Goal: Transaction & Acquisition: Purchase product/service

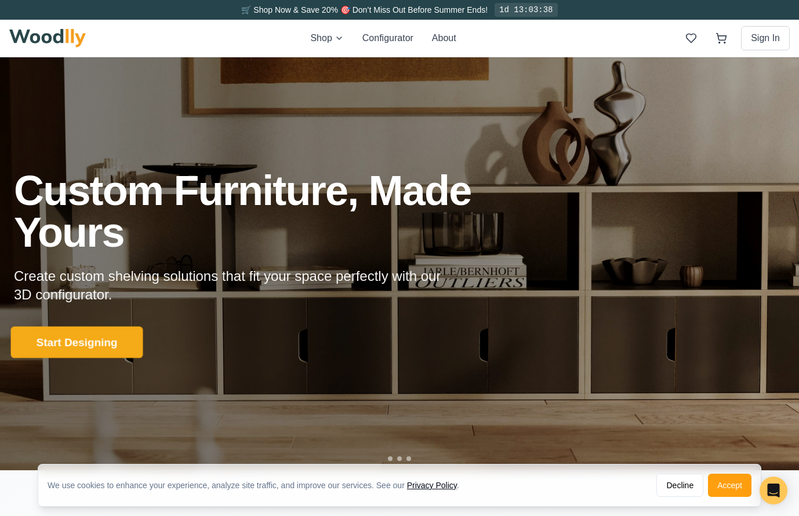
click at [114, 346] on button "Start Designing" at bounding box center [77, 343] width 132 height 32
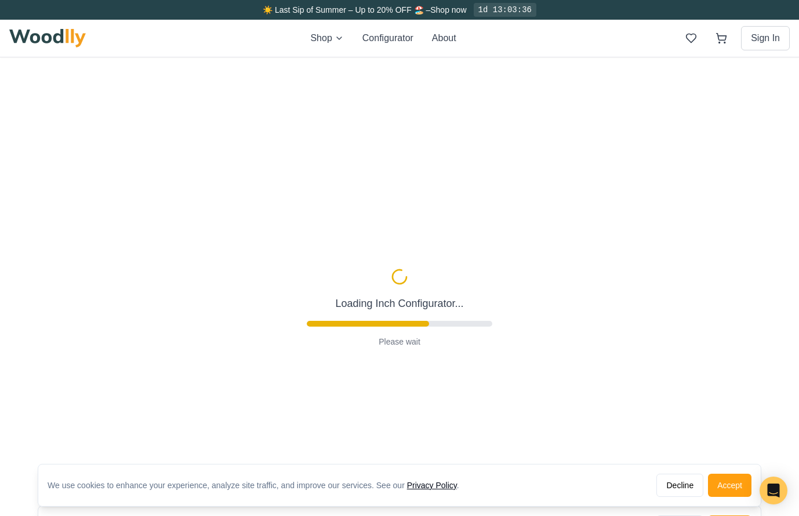
type input "56"
type input "2"
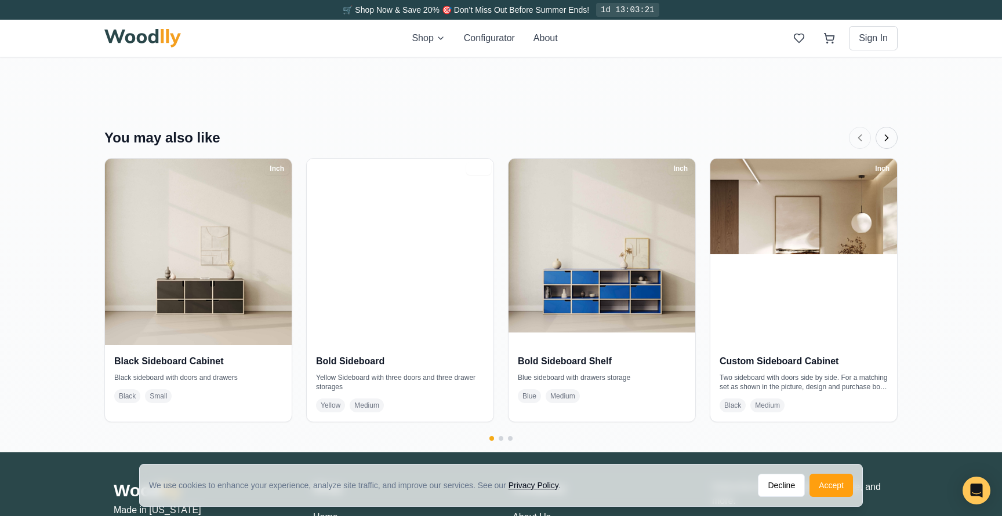
scroll to position [2114, 0]
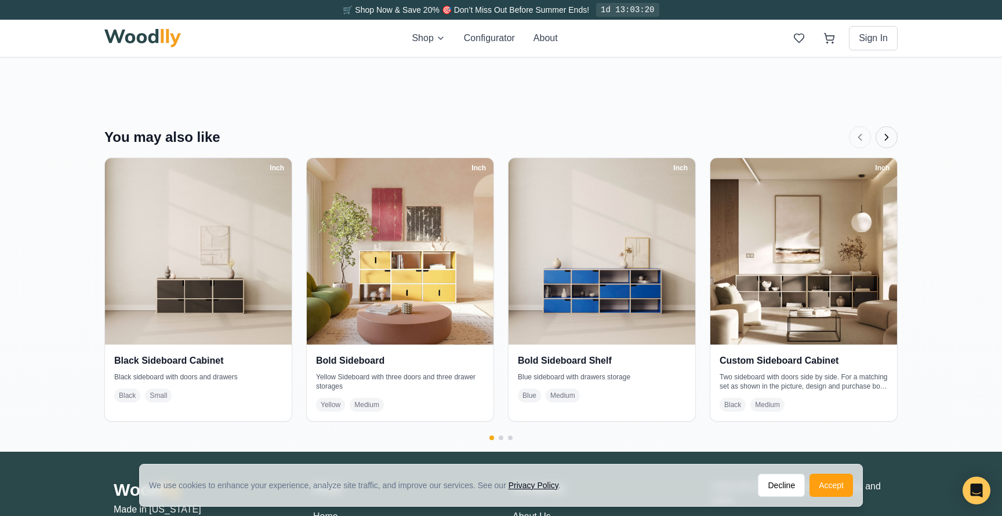
click at [798, 141] on icon "Next products" at bounding box center [886, 138] width 12 height 12
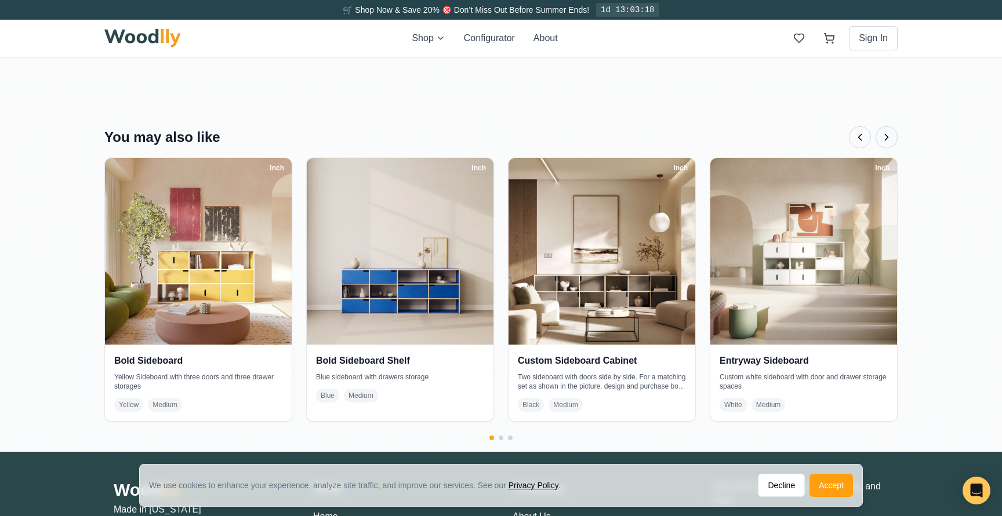
click at [798, 141] on icon "Next products" at bounding box center [886, 138] width 12 height 12
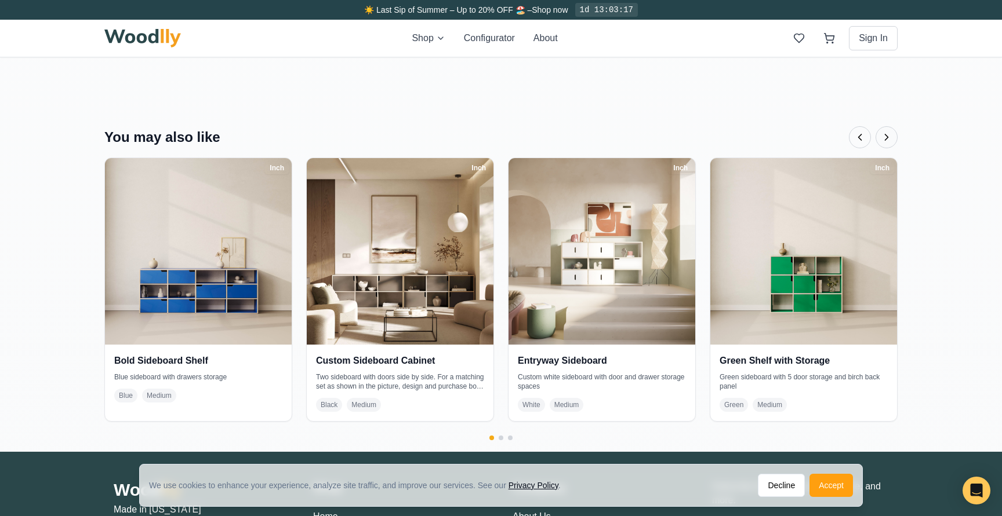
click at [798, 141] on icon "Next products" at bounding box center [886, 138] width 12 height 12
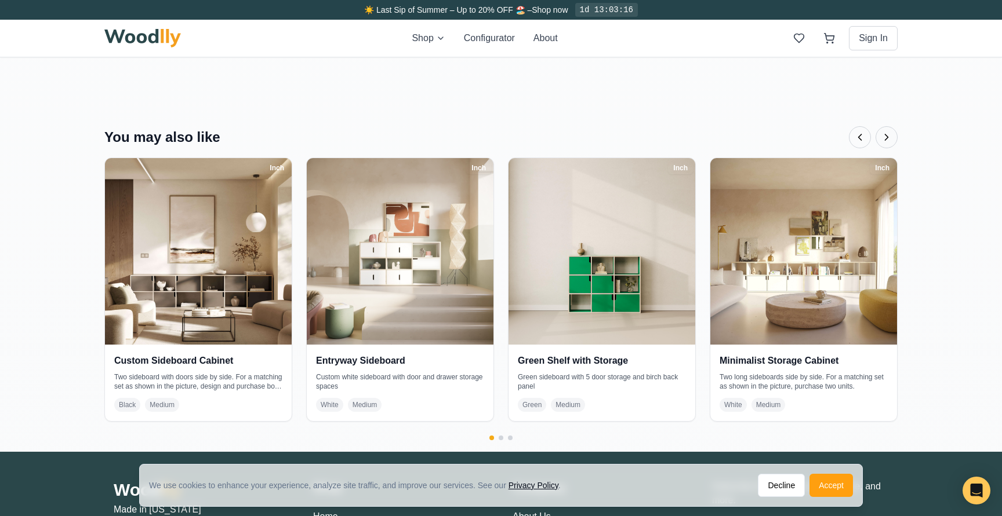
click at [798, 141] on icon "Next products" at bounding box center [886, 138] width 12 height 12
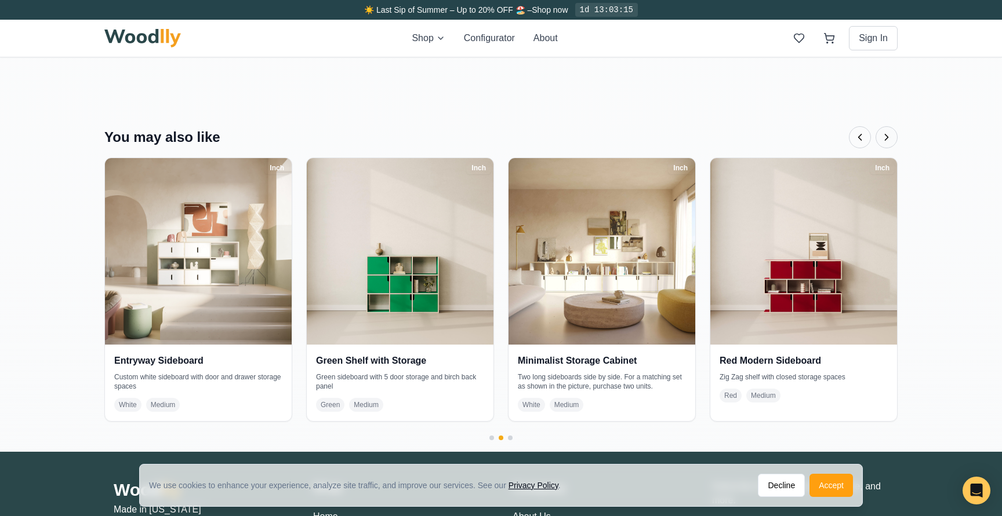
click at [798, 141] on icon "Next products" at bounding box center [886, 138] width 12 height 12
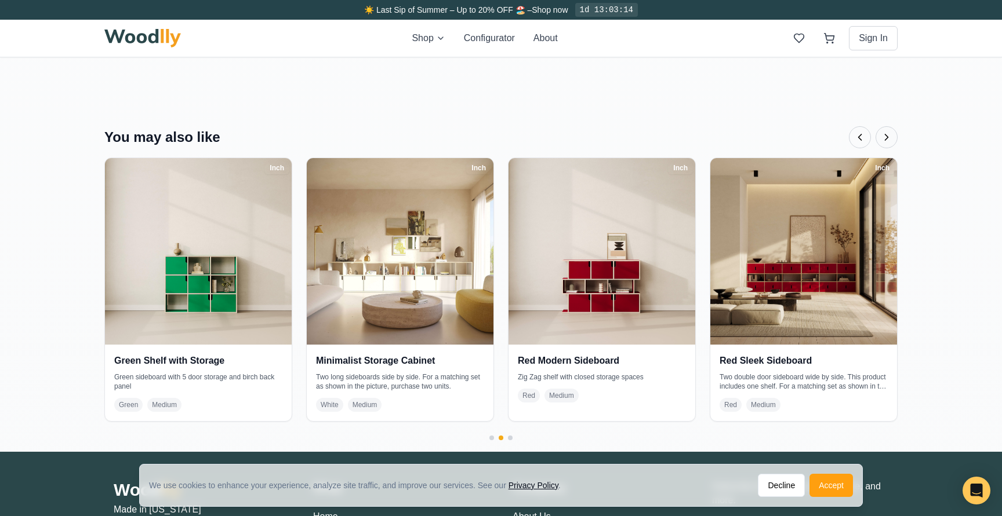
click at [798, 141] on icon "Next products" at bounding box center [886, 138] width 12 height 12
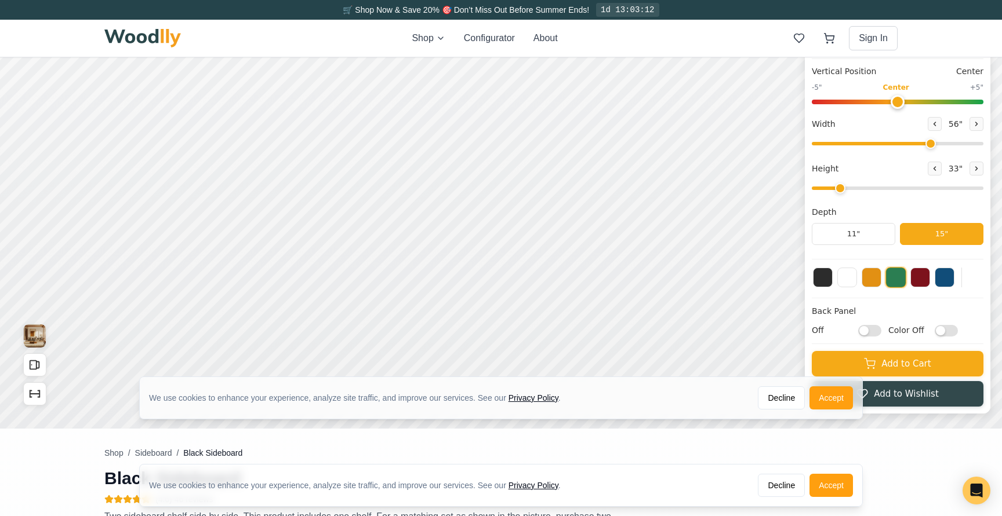
scroll to position [0, 0]
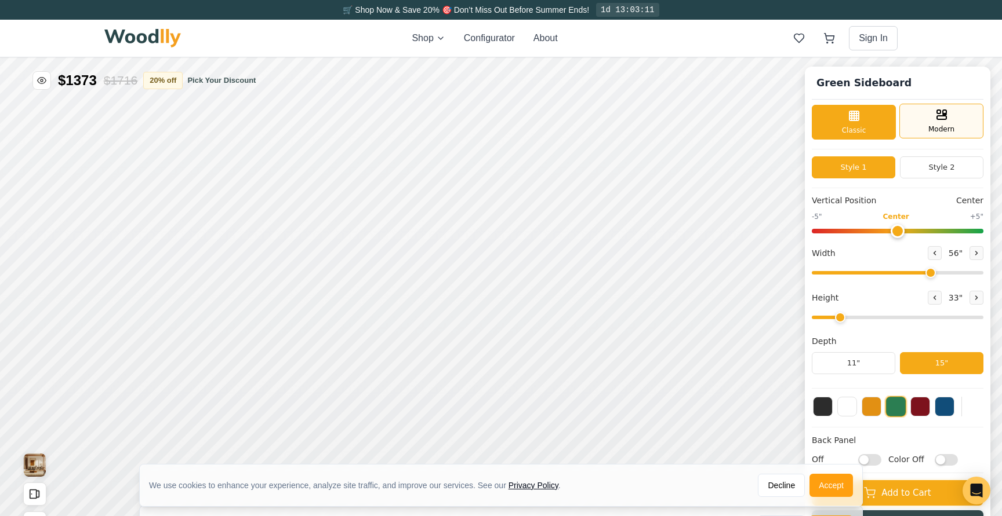
click at [798, 125] on div "Modern" at bounding box center [941, 121] width 84 height 35
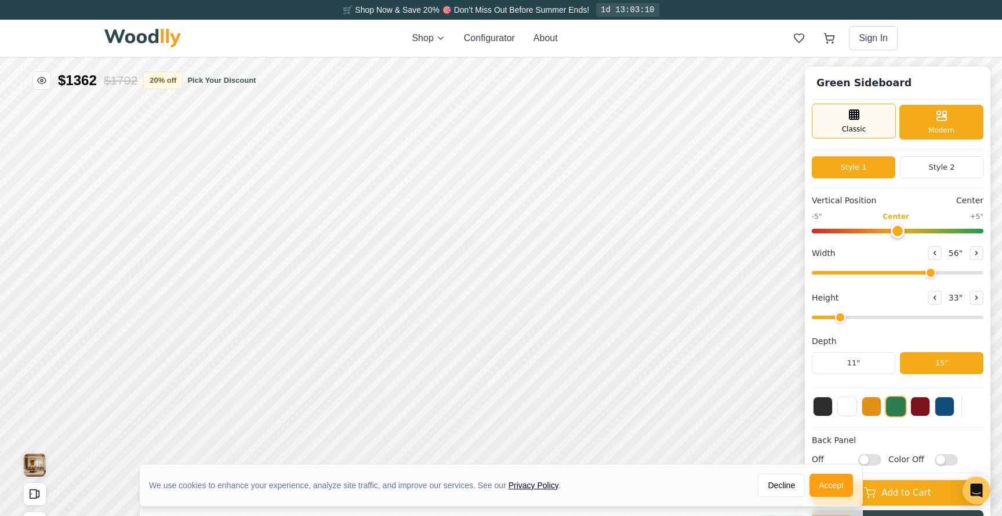
click at [798, 127] on div "Classic" at bounding box center [853, 121] width 84 height 35
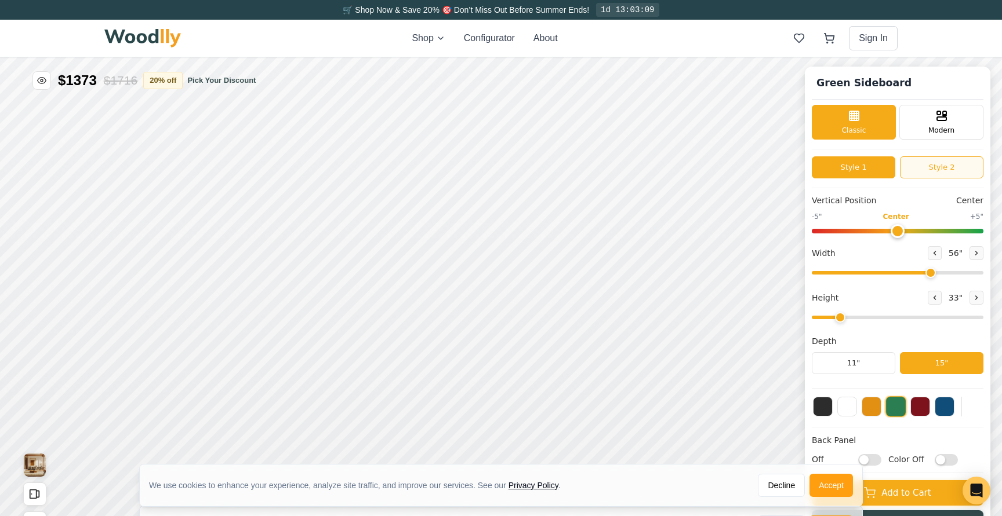
click at [798, 172] on button "Style 2" at bounding box center [941, 168] width 83 height 22
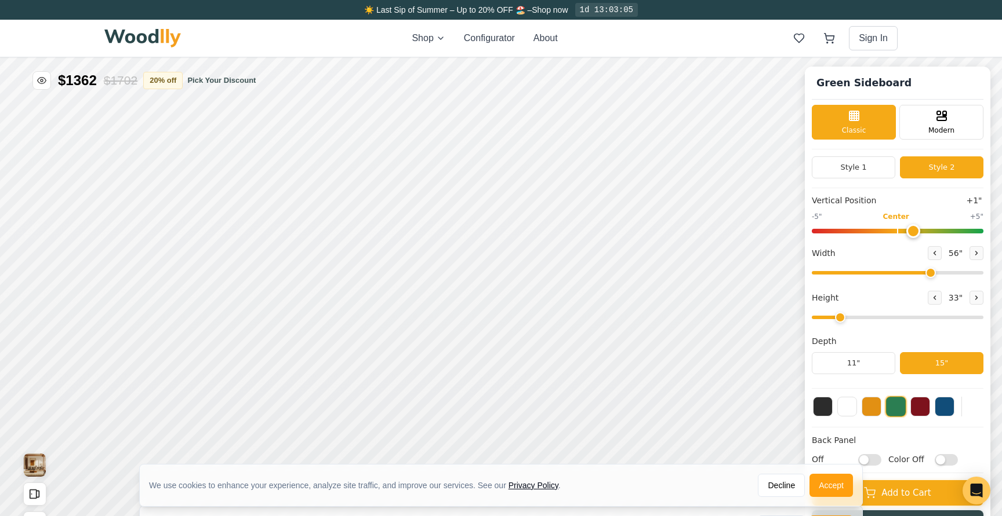
type input "0"
drag, startPoint x: 901, startPoint y: 227, endPoint x: 891, endPoint y: 232, distance: 11.1
click at [798, 232] on input "range" at bounding box center [897, 231] width 172 height 5
drag, startPoint x: 926, startPoint y: 274, endPoint x: 938, endPoint y: 289, distance: 19.4
type input "59"
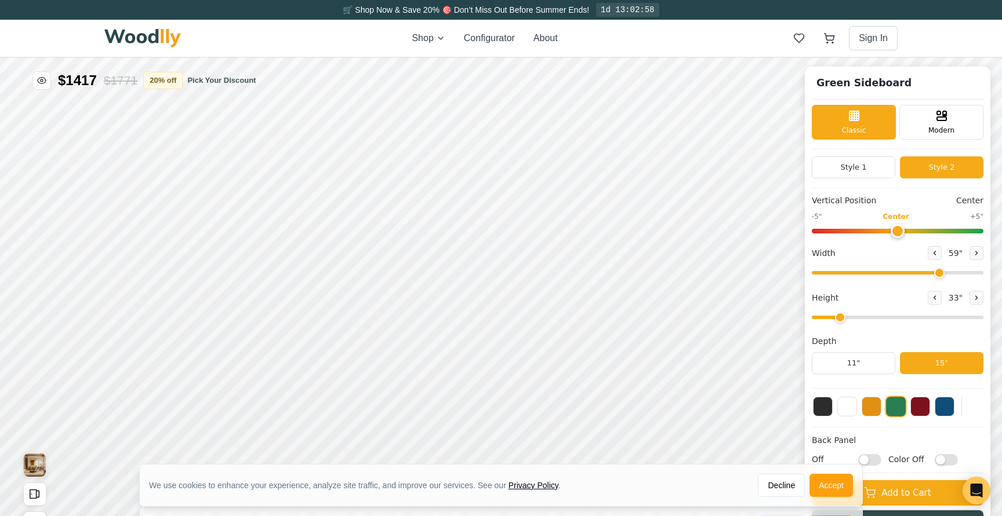
click at [798, 275] on input "range" at bounding box center [897, 272] width 172 height 3
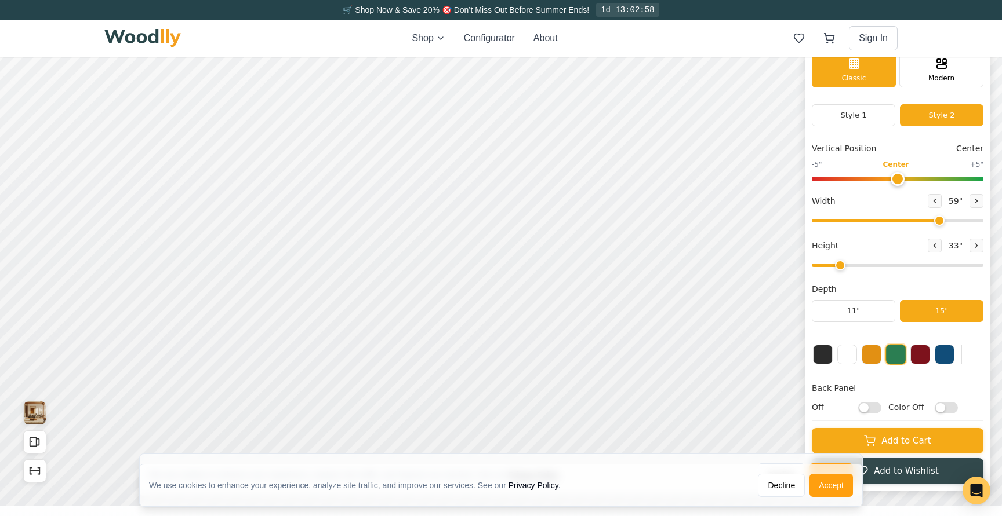
scroll to position [66, 0]
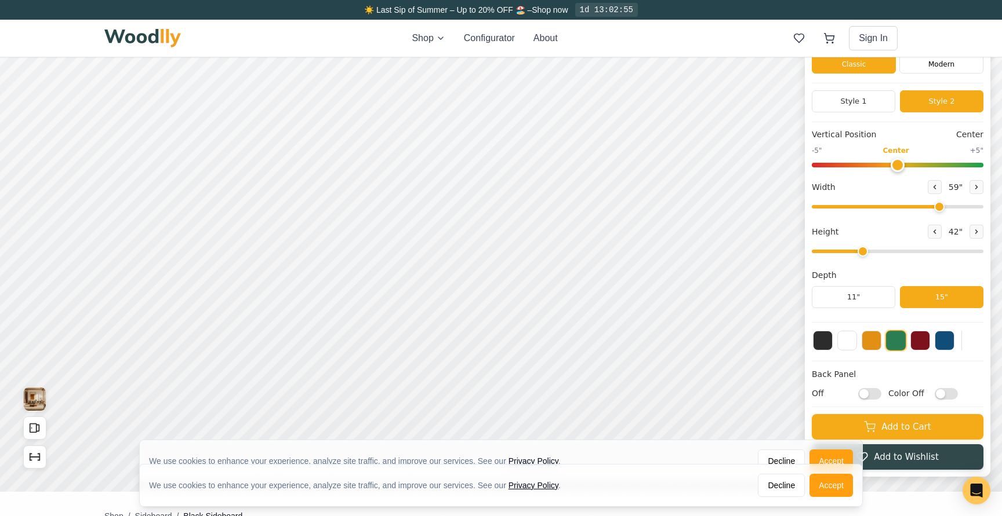
drag, startPoint x: 842, startPoint y: 253, endPoint x: 869, endPoint y: 260, distance: 27.6
click at [798, 253] on input "range" at bounding box center [897, 251] width 172 height 3
click at [798, 237] on button at bounding box center [976, 232] width 14 height 14
click at [798, 233] on icon at bounding box center [934, 231] width 7 height 7
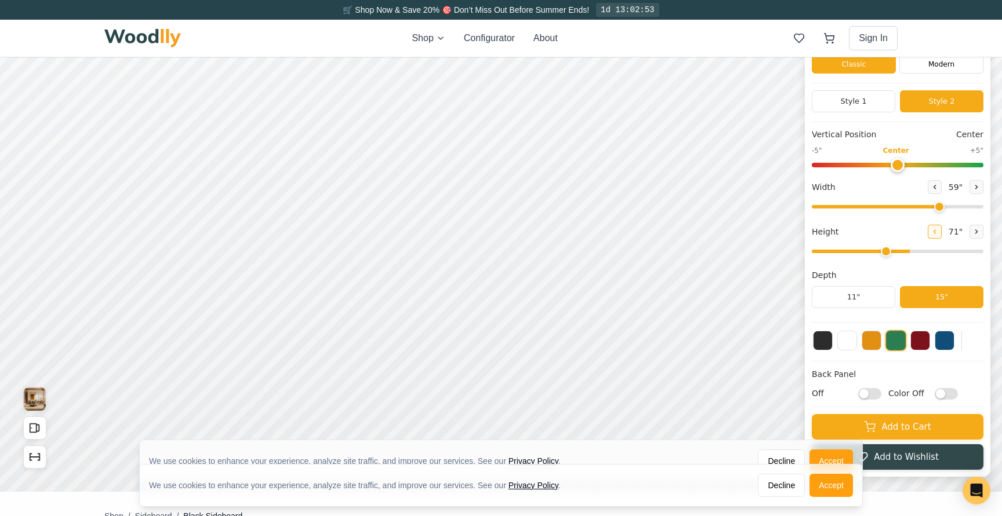
click at [798, 233] on icon at bounding box center [934, 231] width 7 height 7
type input "3"
click at [798, 294] on button "11"" at bounding box center [852, 297] width 83 height 22
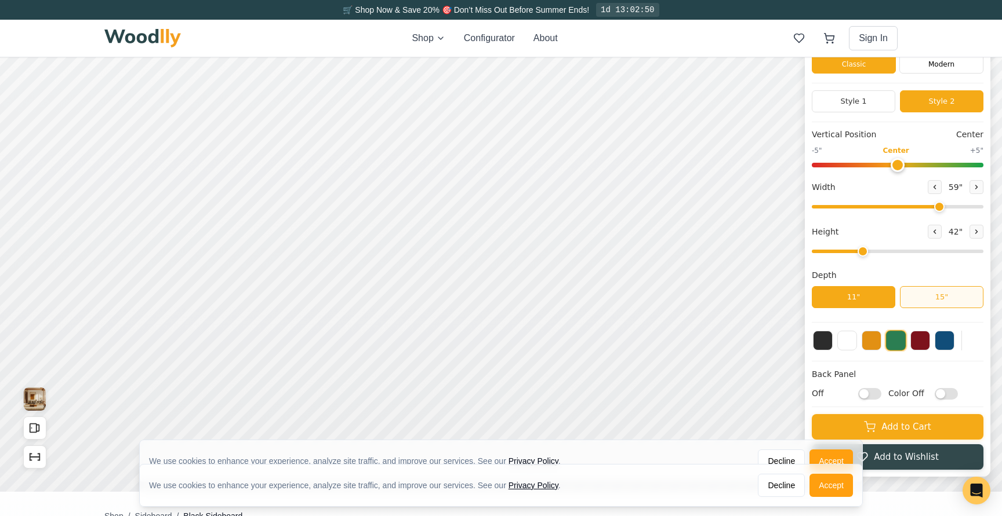
click at [798, 296] on button "15"" at bounding box center [941, 297] width 83 height 22
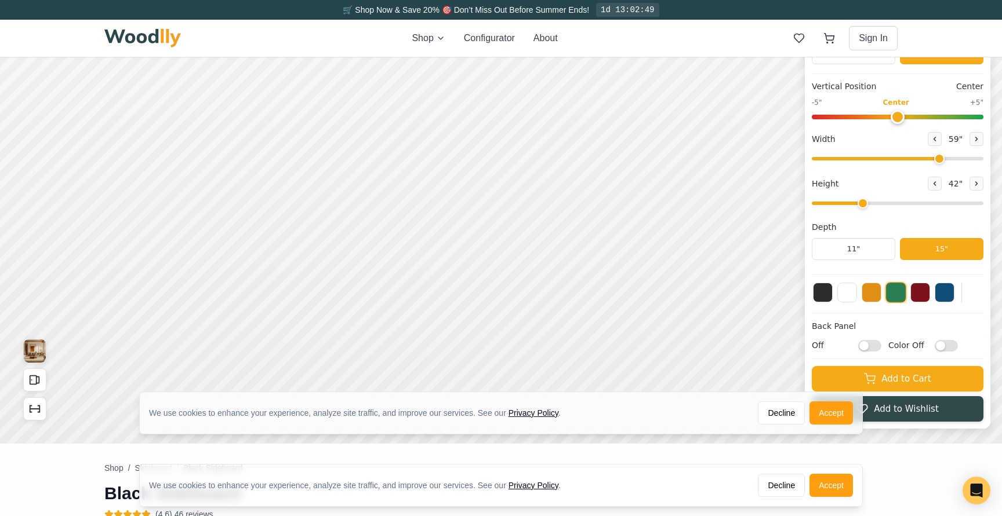
scroll to position [147, 0]
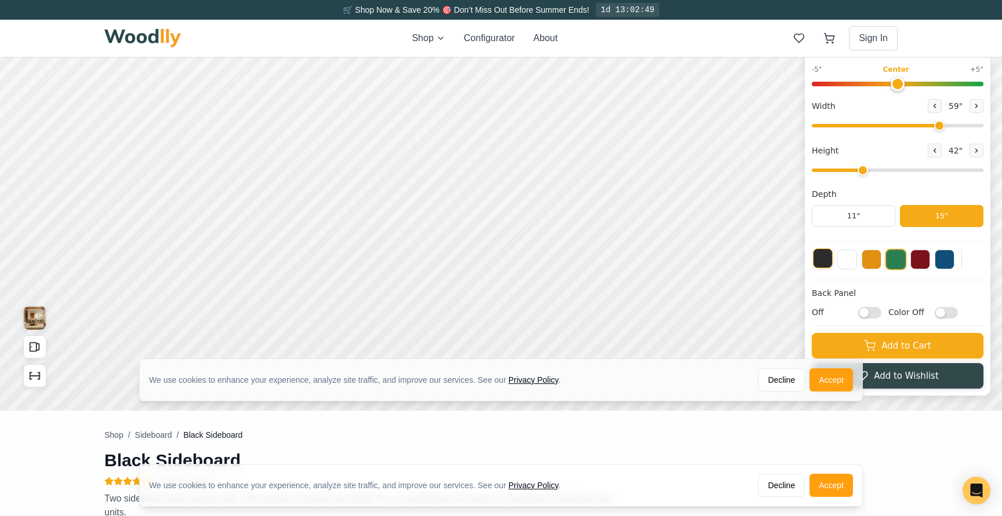
click at [798, 259] on button at bounding box center [823, 259] width 20 height 20
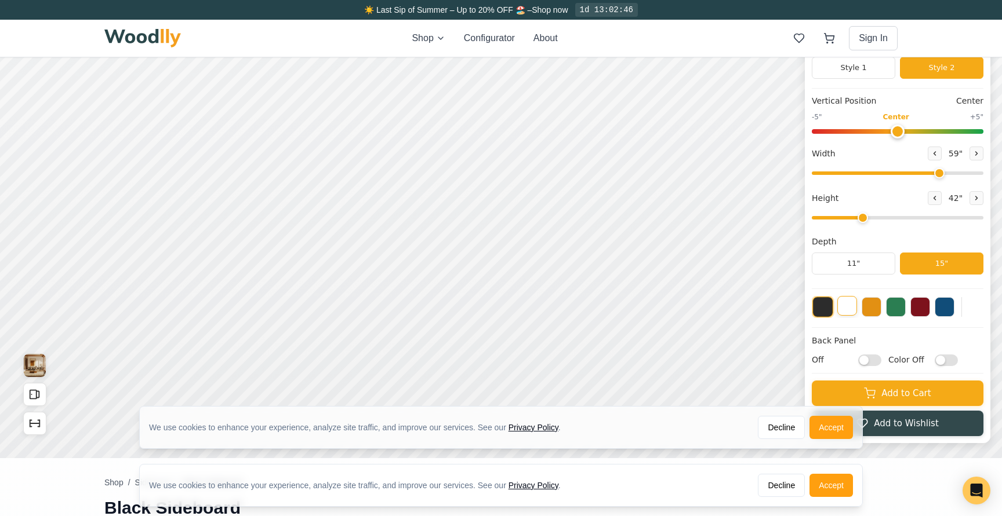
scroll to position [128, 0]
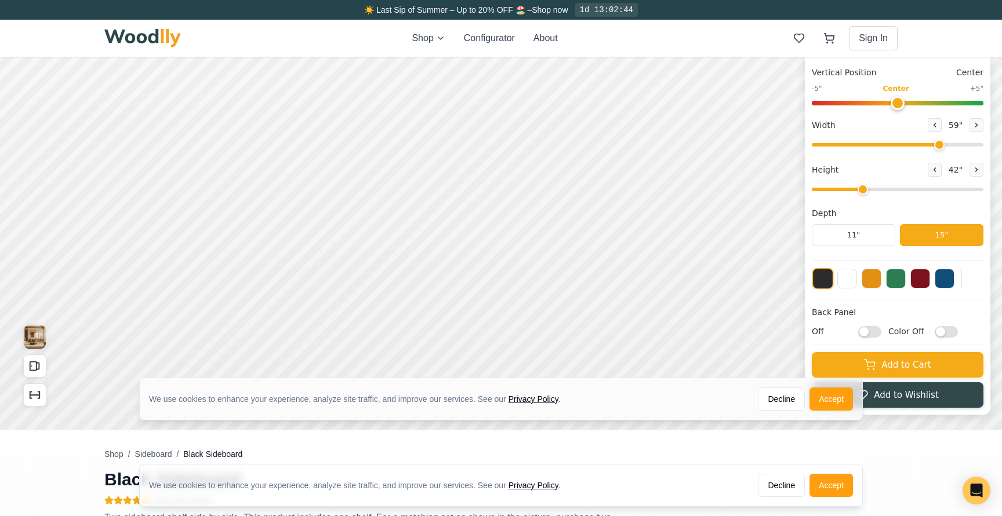
click at [798, 334] on input "Off" at bounding box center [869, 332] width 23 height 12
click at [798, 334] on input "On" at bounding box center [869, 332] width 23 height 12
checkbox input "false"
click at [798, 335] on input "Color Off" at bounding box center [945, 332] width 23 height 12
click at [798, 335] on input "Color On" at bounding box center [945, 332] width 23 height 12
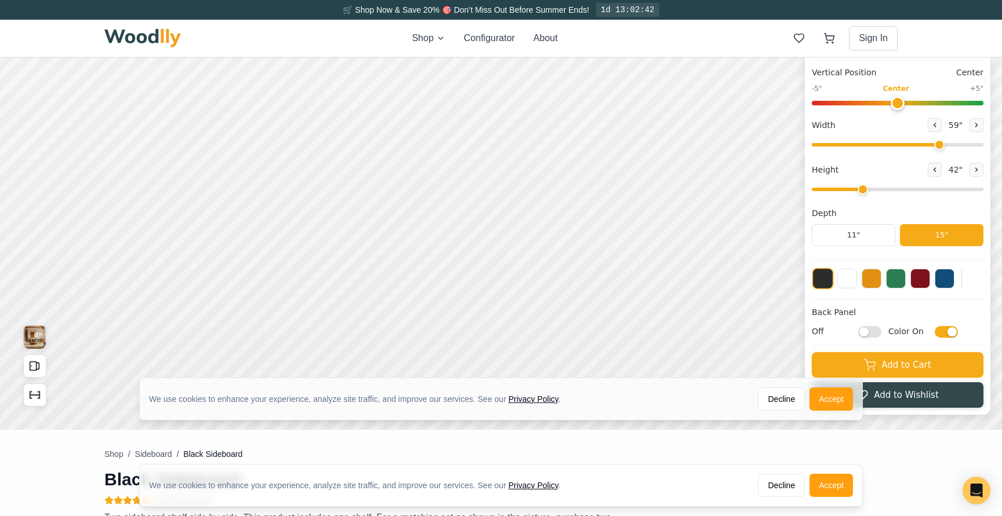
checkbox input "false"
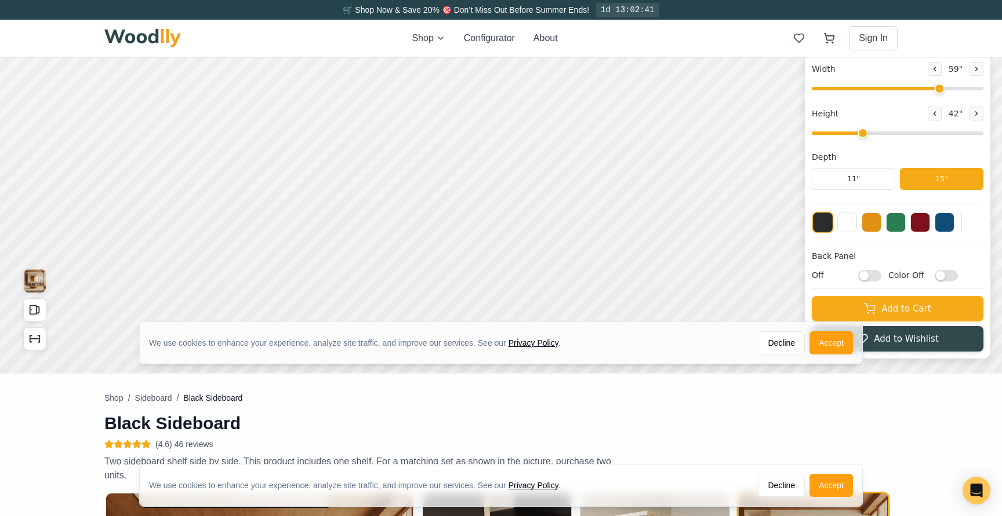
scroll to position [191, 0]
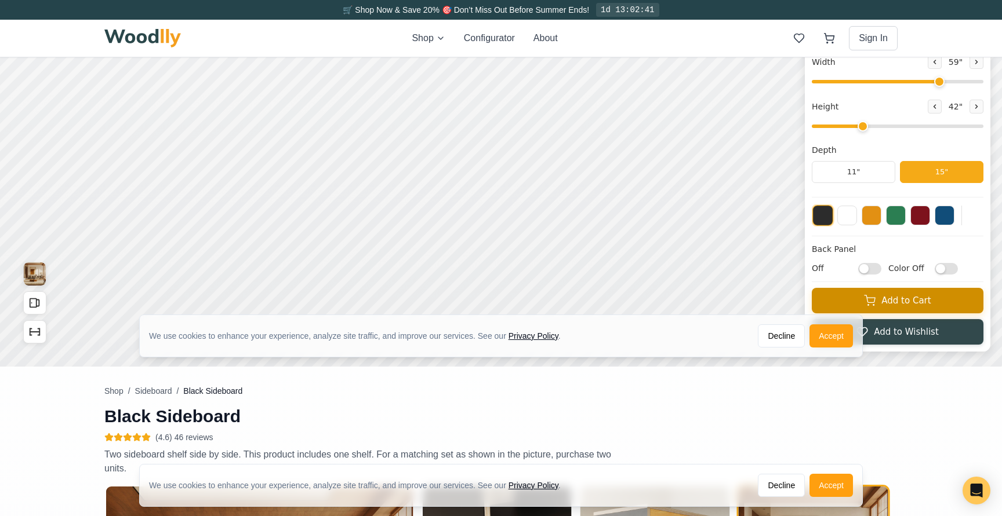
click at [798, 310] on button "Add to Cart" at bounding box center [897, 301] width 172 height 26
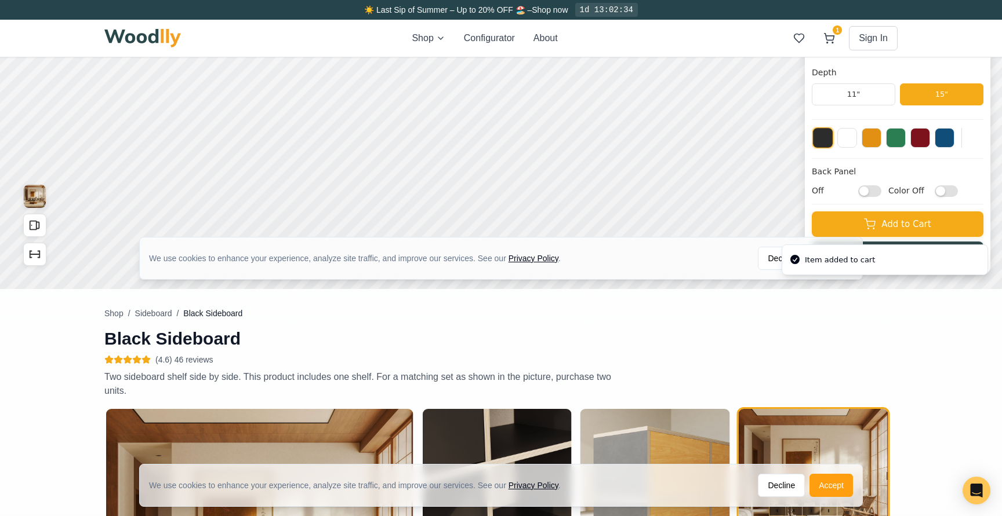
scroll to position [281, 0]
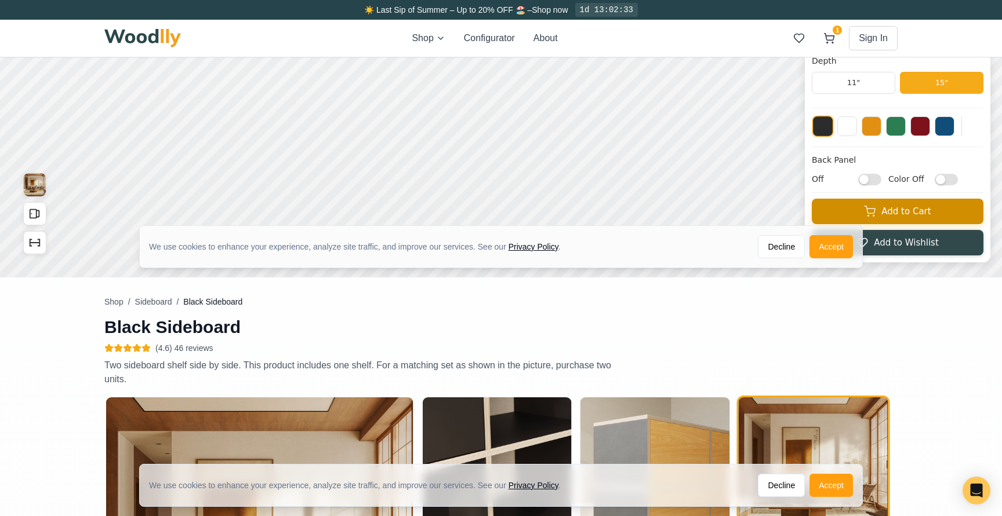
click at [798, 219] on button "Add to Cart" at bounding box center [897, 212] width 172 height 26
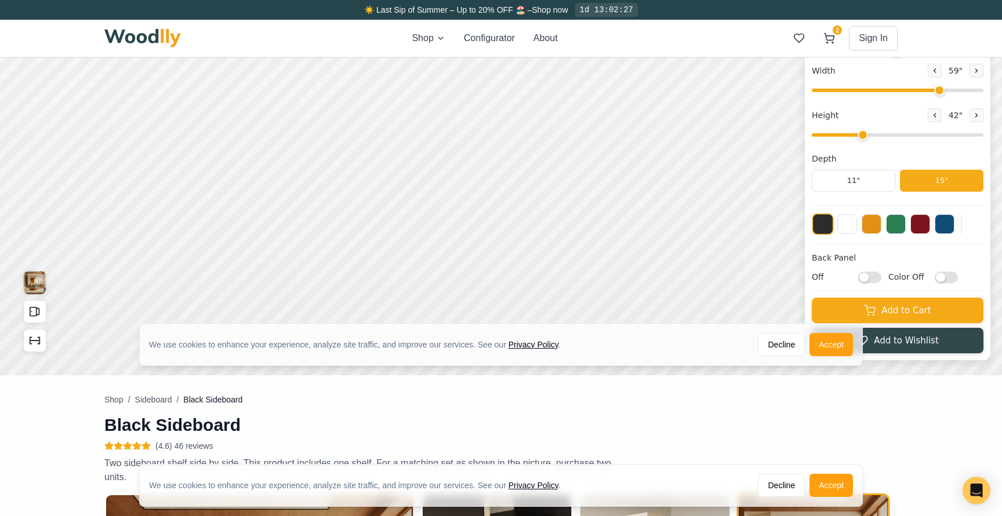
scroll to position [0, 0]
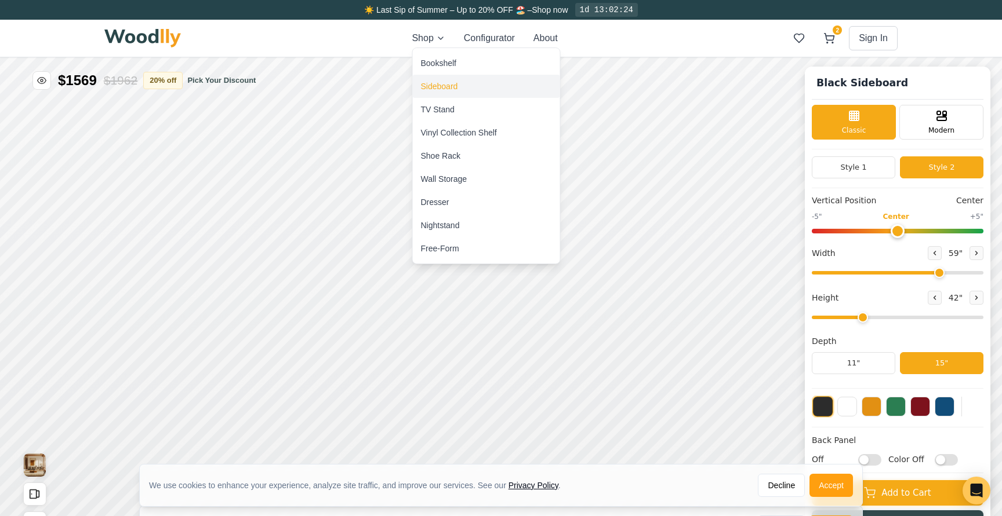
click at [437, 87] on div "Sideboard" at bounding box center [439, 87] width 37 height 12
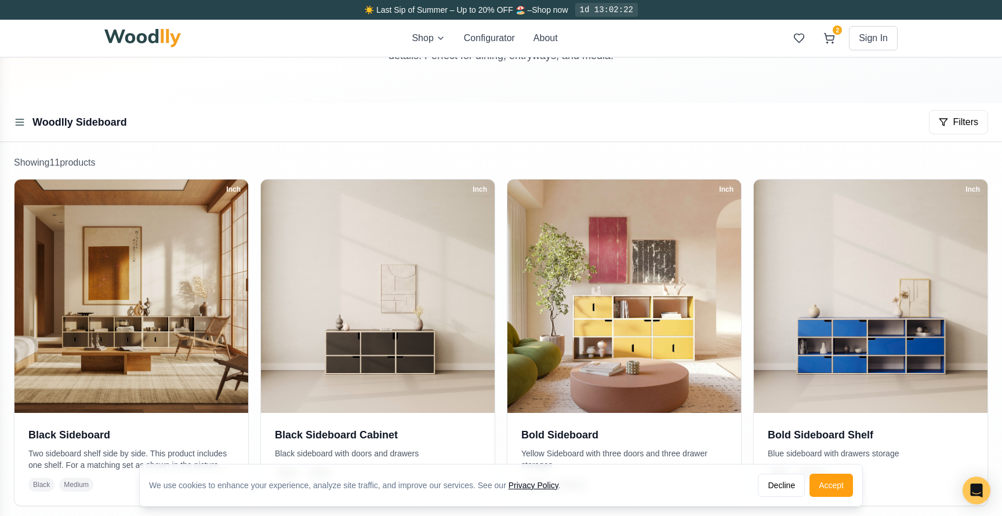
scroll to position [112, 0]
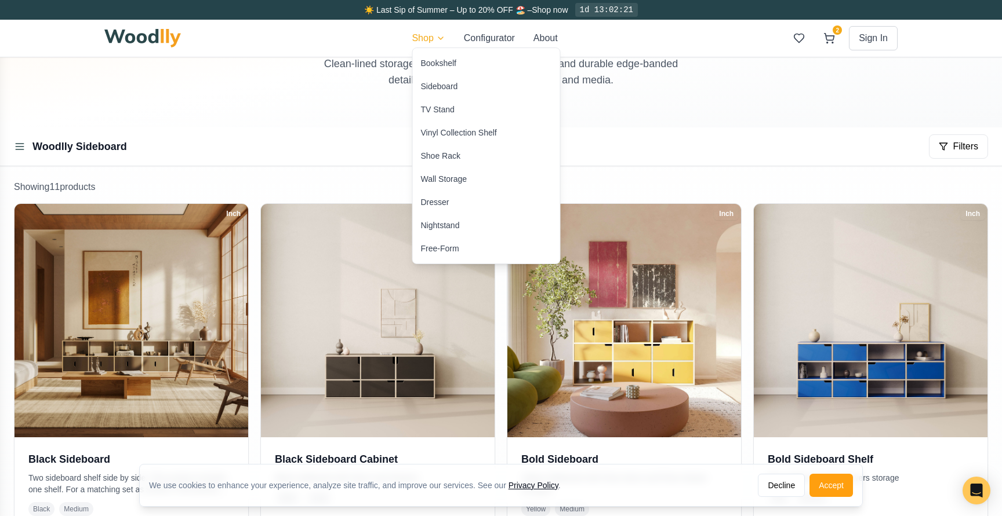
click at [436, 57] on div "Bookshelf" at bounding box center [486, 63] width 147 height 23
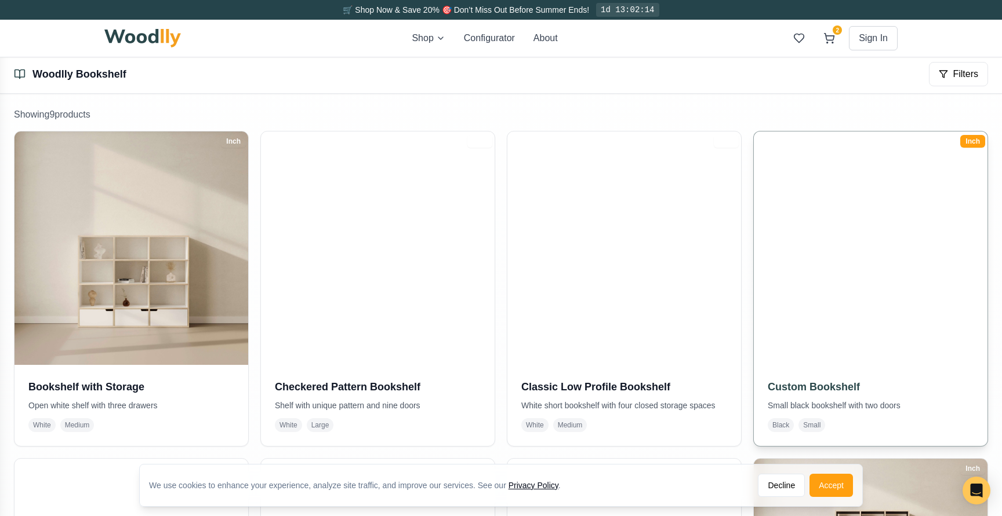
scroll to position [299, 0]
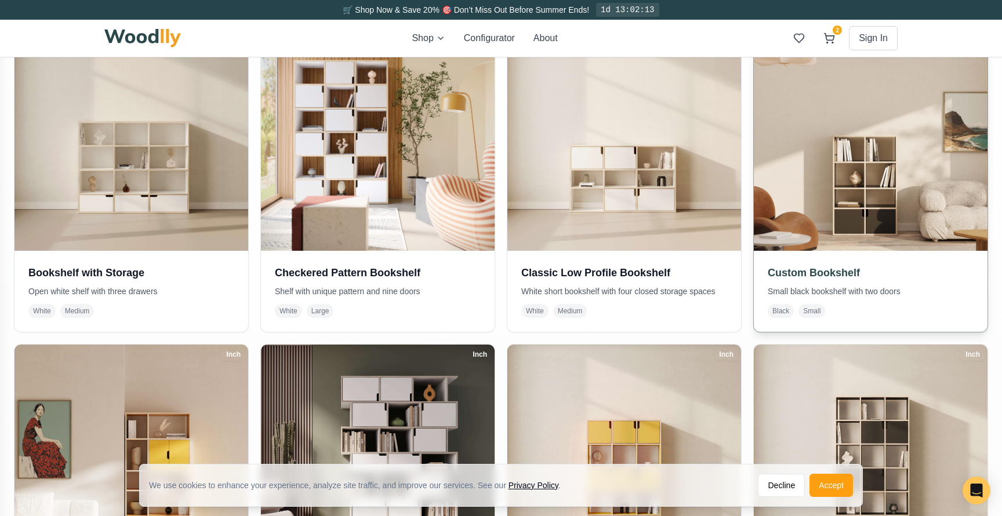
click at [798, 237] on img at bounding box center [870, 134] width 245 height 245
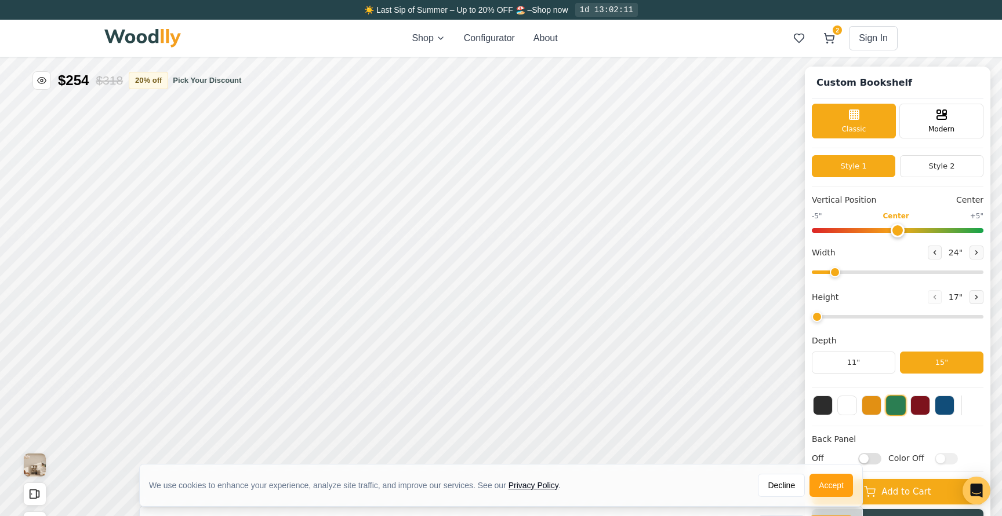
type input "30"
type input "4"
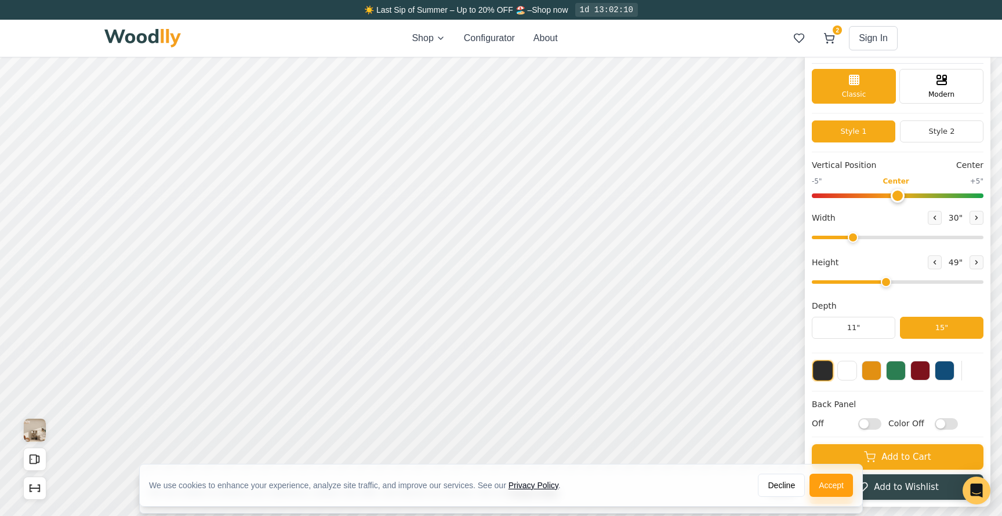
scroll to position [23, 0]
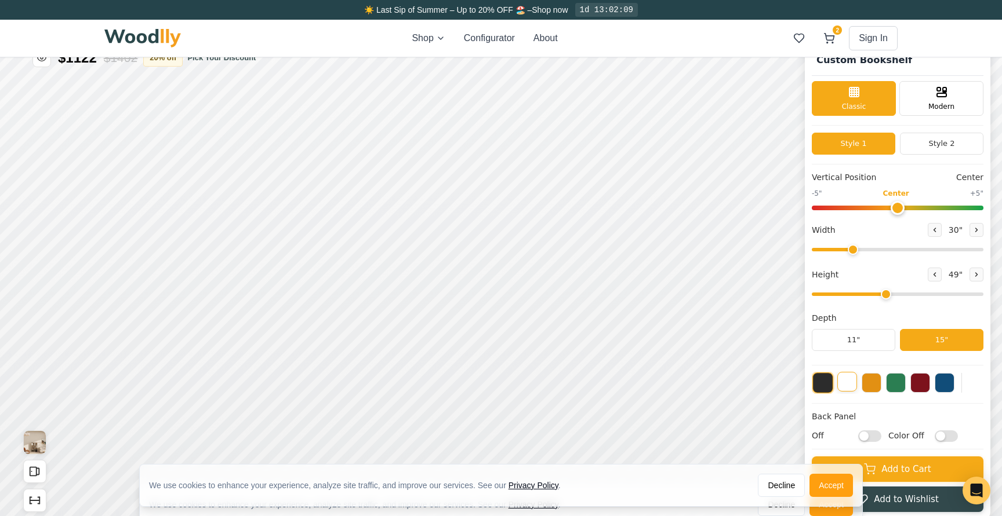
click at [798, 380] on button at bounding box center [847, 382] width 20 height 20
click at [798, 387] on button at bounding box center [871, 382] width 20 height 20
click at [798, 388] on div at bounding box center [897, 383] width 172 height 22
click at [798, 388] on button at bounding box center [896, 382] width 20 height 20
click at [798, 388] on button at bounding box center [920, 382] width 20 height 20
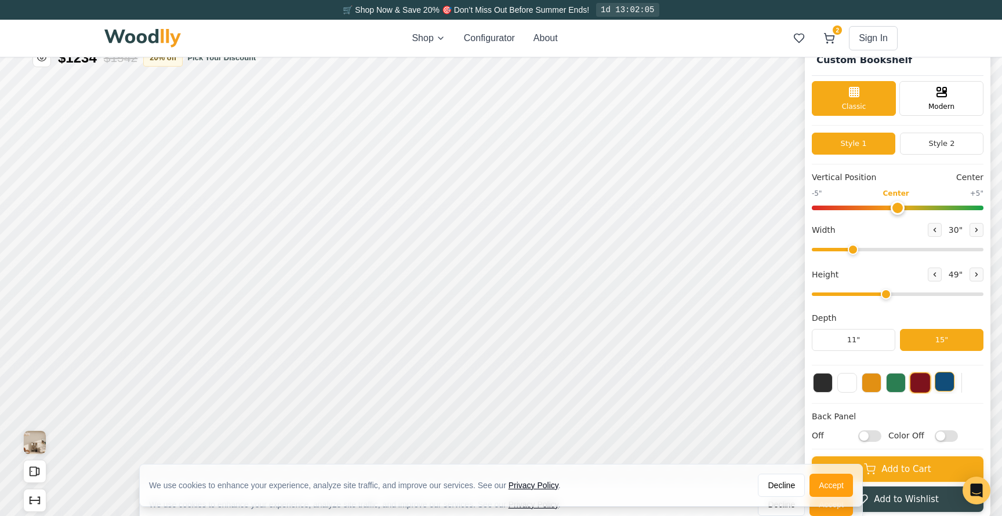
click at [798, 388] on button at bounding box center [944, 382] width 20 height 20
click at [798, 390] on button at bounding box center [823, 382] width 20 height 20
click at [798, 155] on div "Style 1 Style 2" at bounding box center [897, 149] width 172 height 32
click at [798, 150] on button "Style 2" at bounding box center [941, 144] width 83 height 22
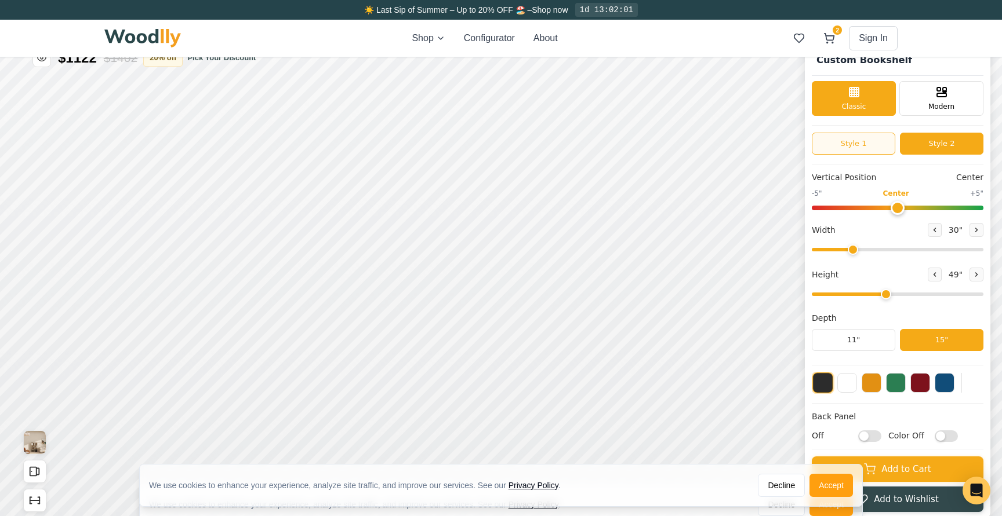
click at [798, 146] on button "Style 1" at bounding box center [852, 144] width 83 height 22
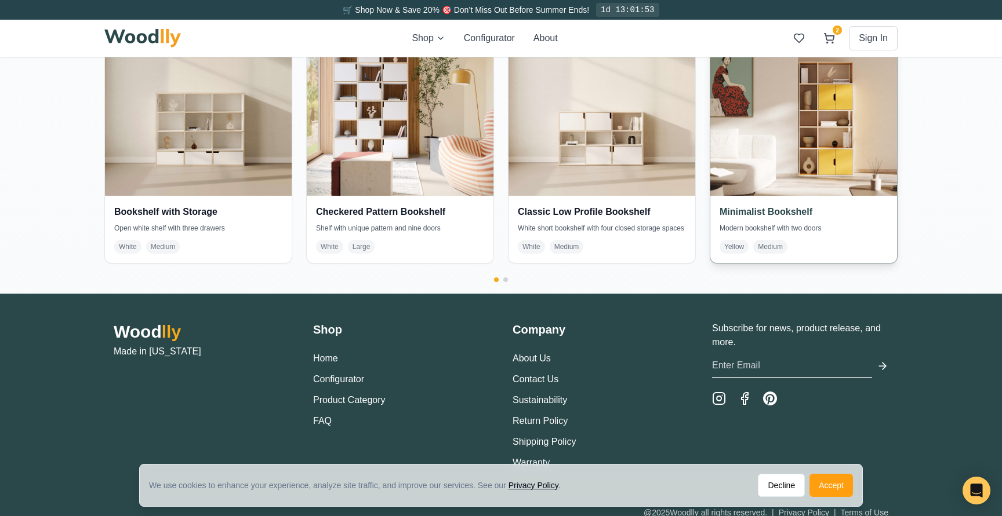
scroll to position [2198, 0]
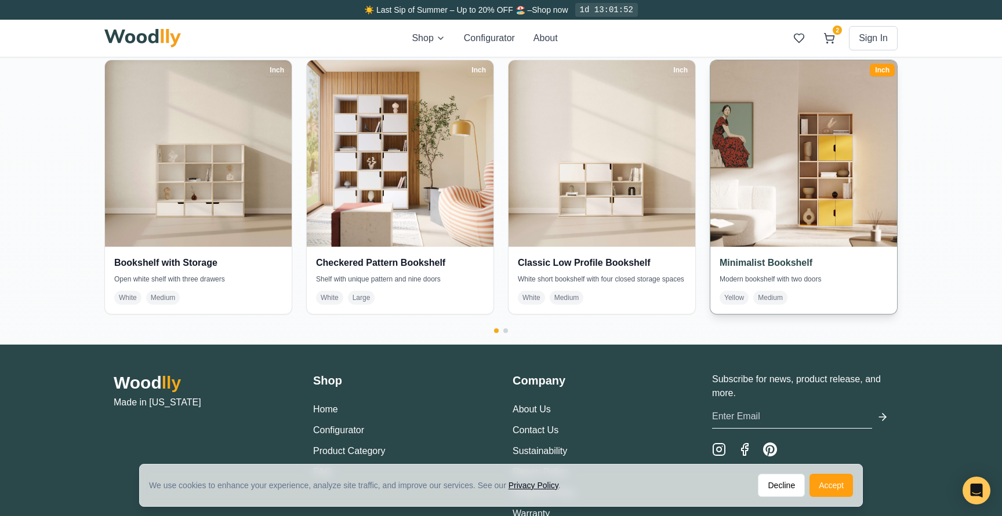
click at [798, 155] on img at bounding box center [803, 154] width 196 height 196
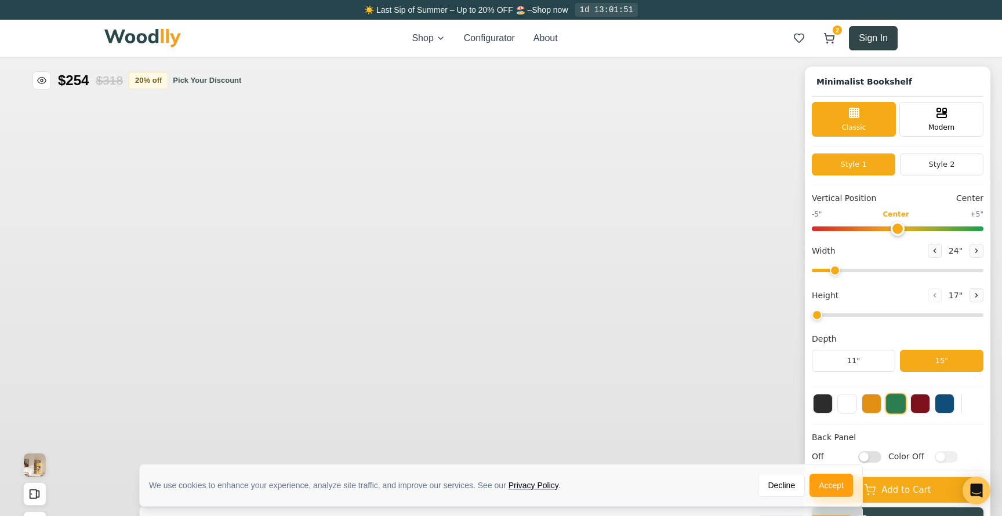
type input "-5"
type input "32"
type input "5"
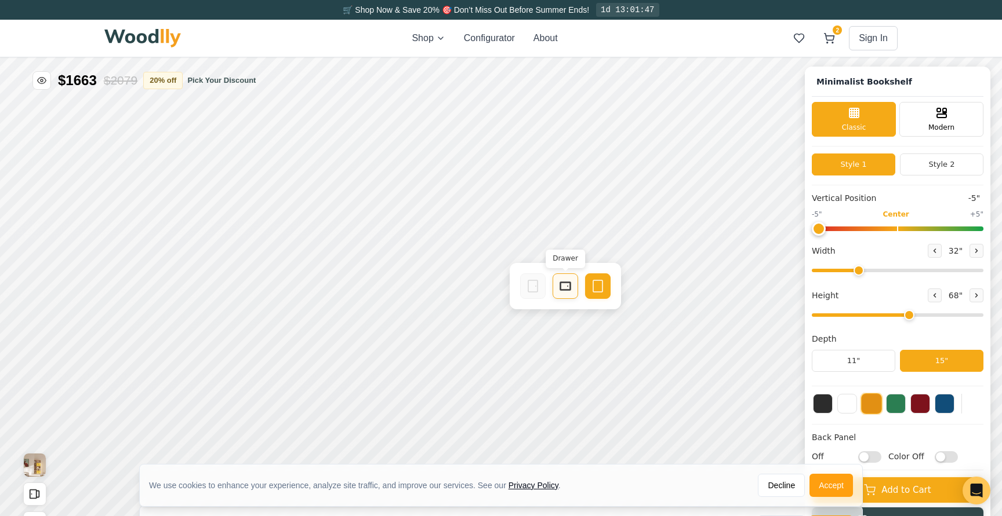
click at [566, 284] on icon at bounding box center [565, 286] width 14 height 14
click at [554, 329] on div "Drawer" at bounding box center [565, 330] width 26 height 26
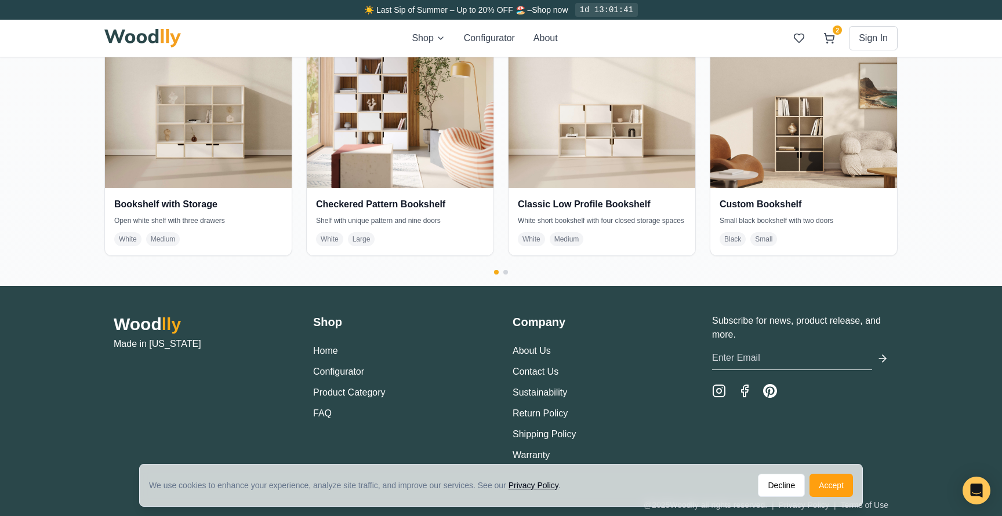
scroll to position [2279, 0]
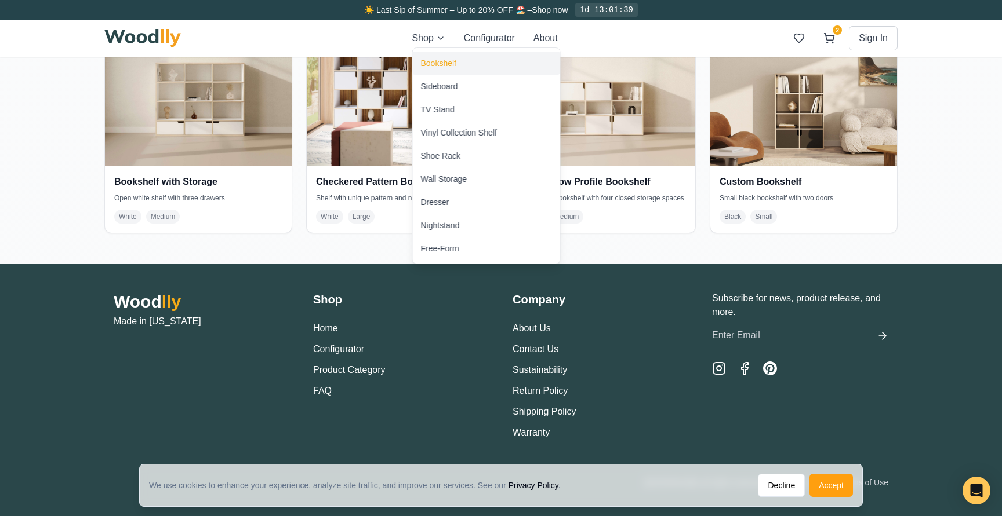
click at [440, 61] on div "Bookshelf" at bounding box center [438, 63] width 35 height 12
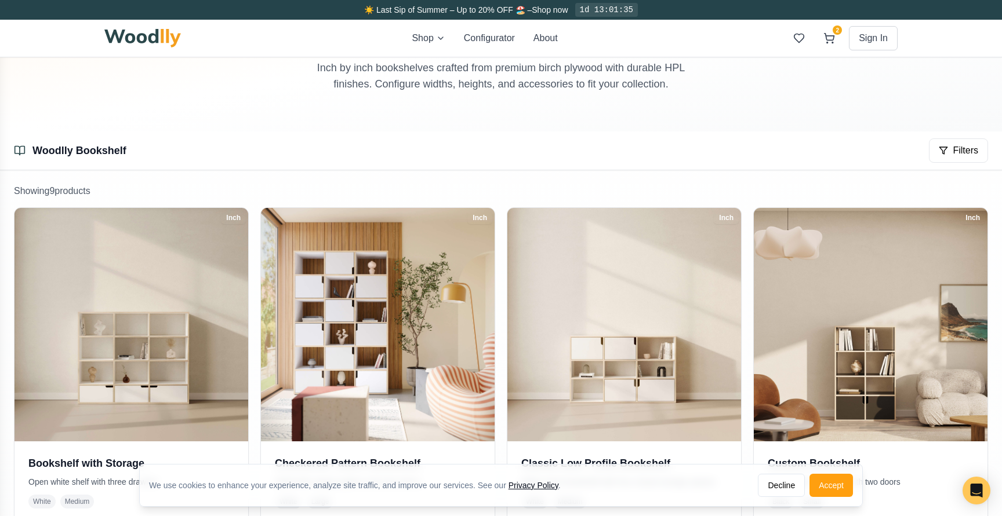
scroll to position [30, 0]
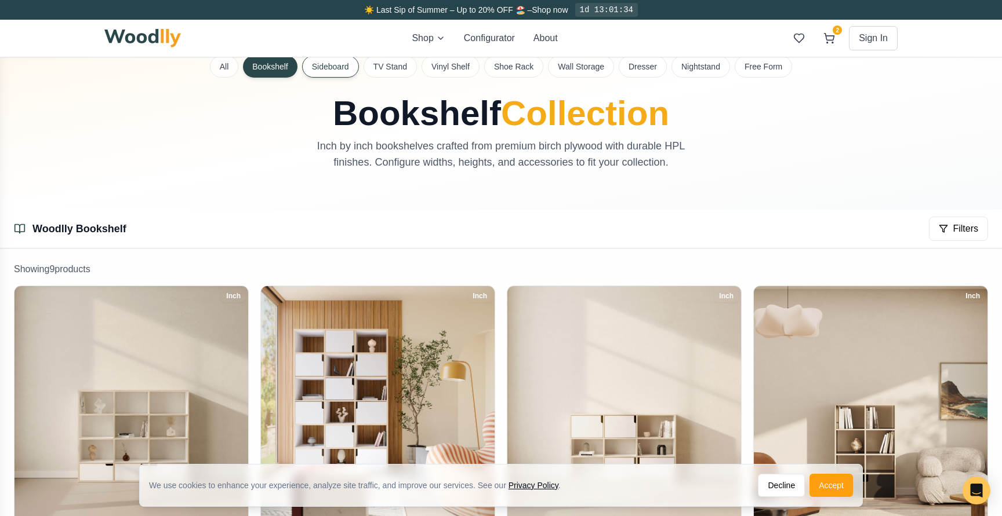
click at [343, 69] on button "Sideboard" at bounding box center [330, 67] width 57 height 22
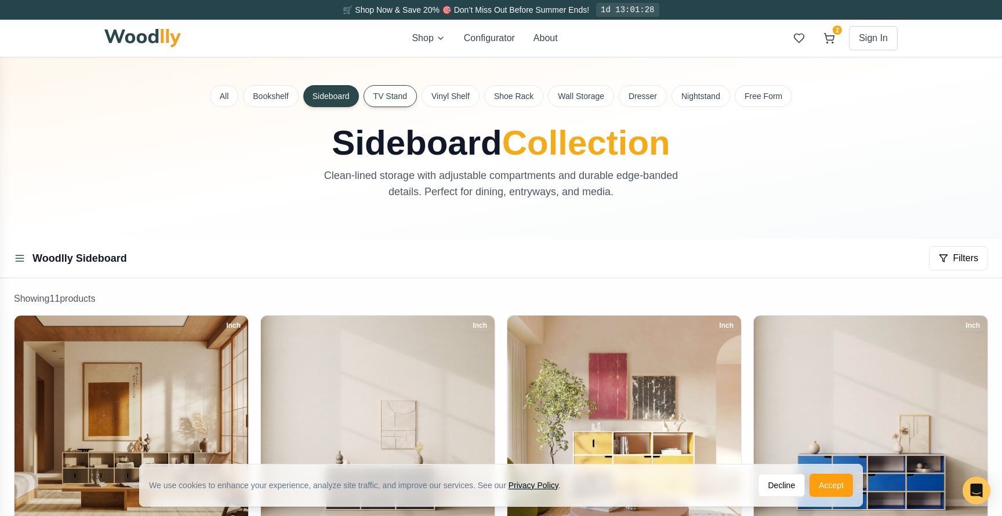
click at [397, 104] on button "TV Stand" at bounding box center [389, 96] width 53 height 22
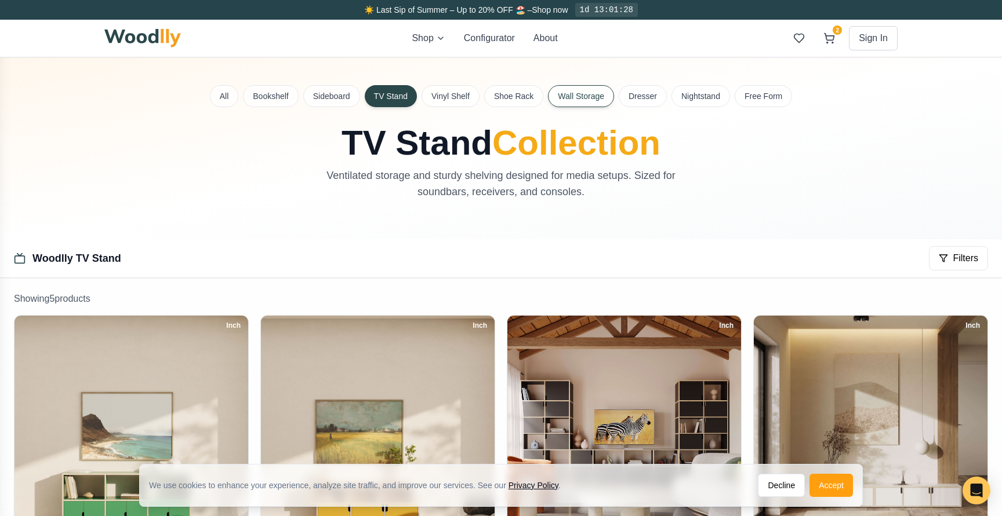
click at [575, 99] on button "Wall Storage" at bounding box center [581, 96] width 66 height 22
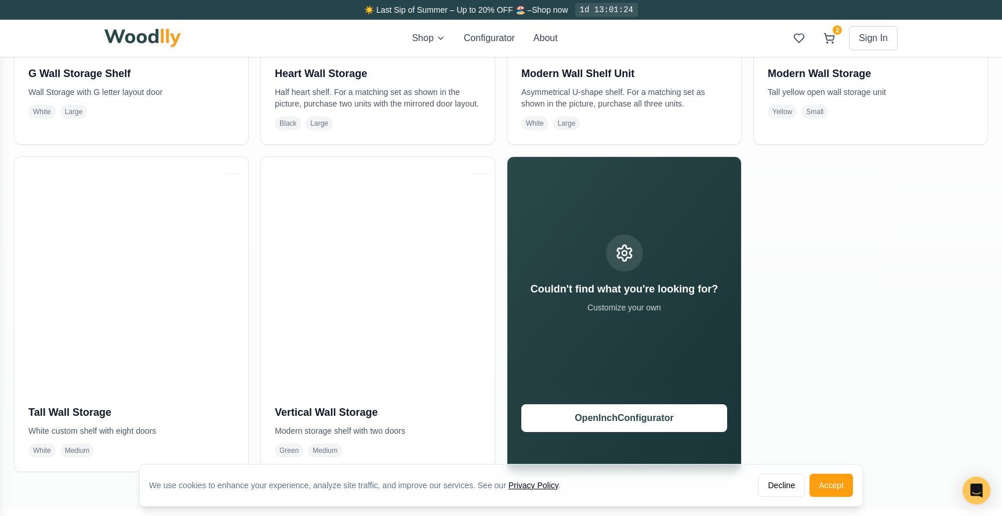
scroll to position [537, 0]
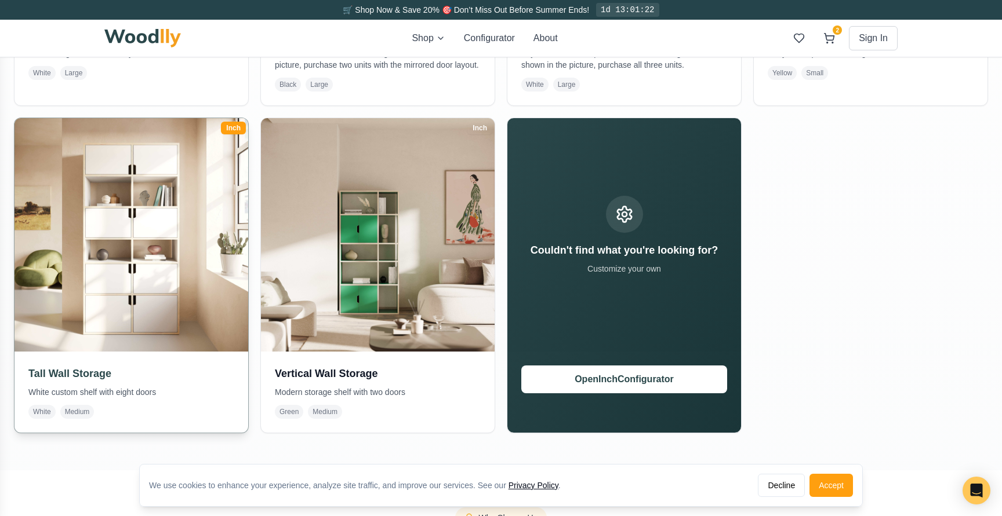
click at [131, 250] on img at bounding box center [131, 234] width 245 height 245
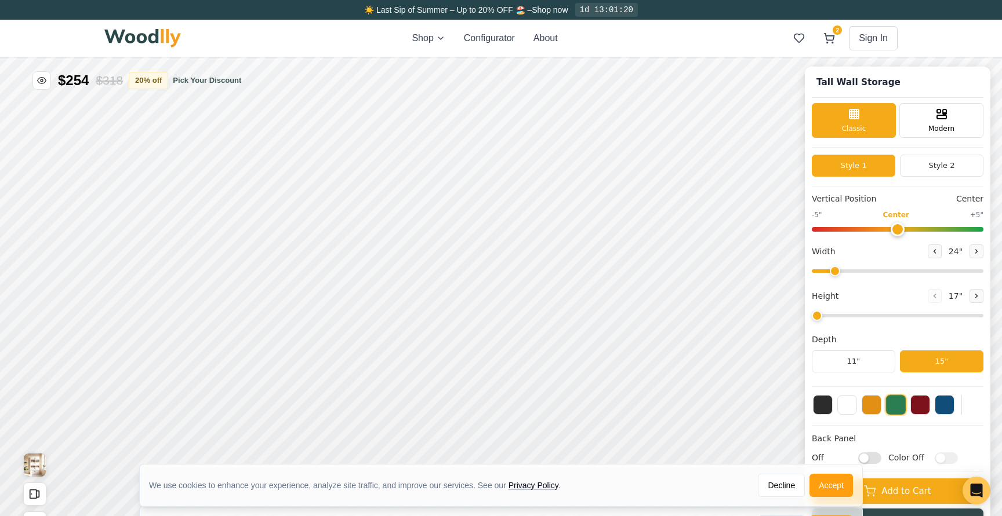
type input "36"
type input "6"
click at [798, 396] on button at bounding box center [823, 404] width 20 height 20
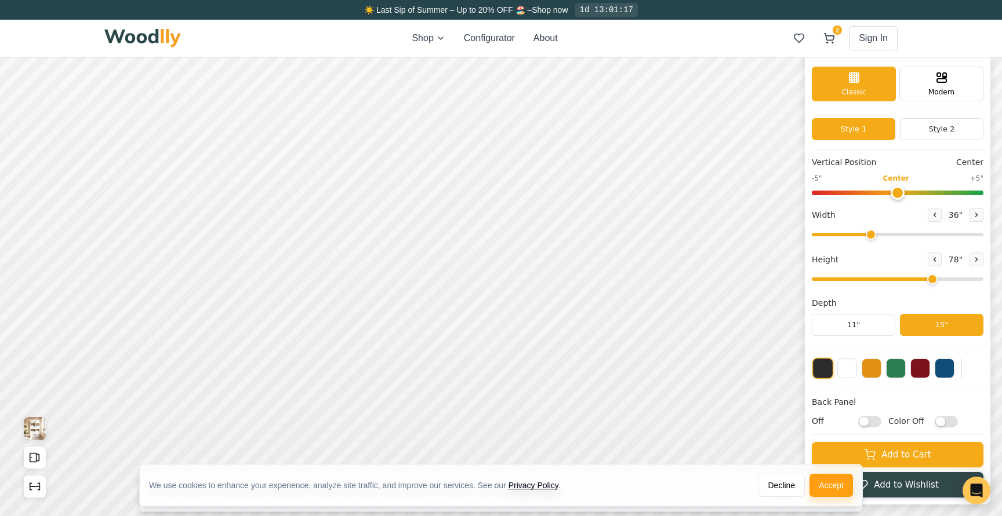
scroll to position [57, 0]
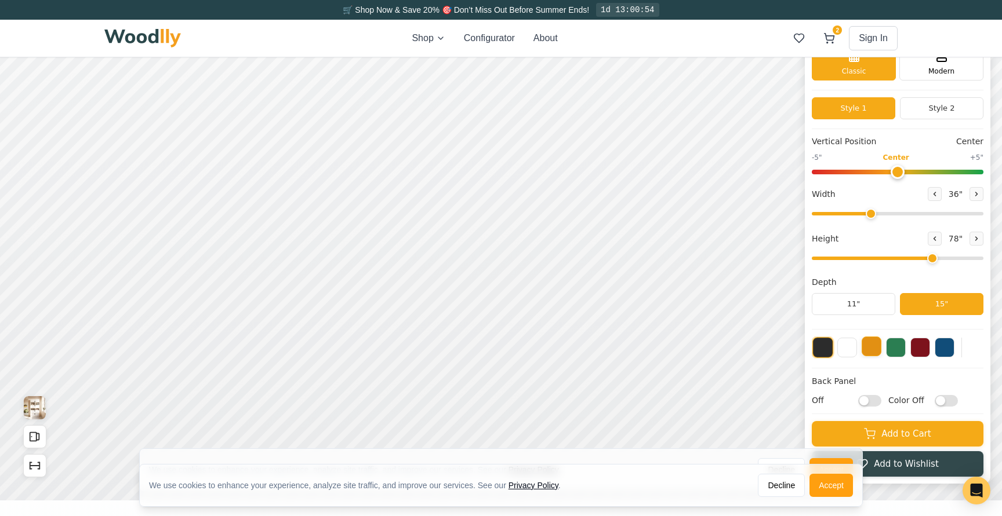
click at [798, 350] on button at bounding box center [871, 347] width 20 height 20
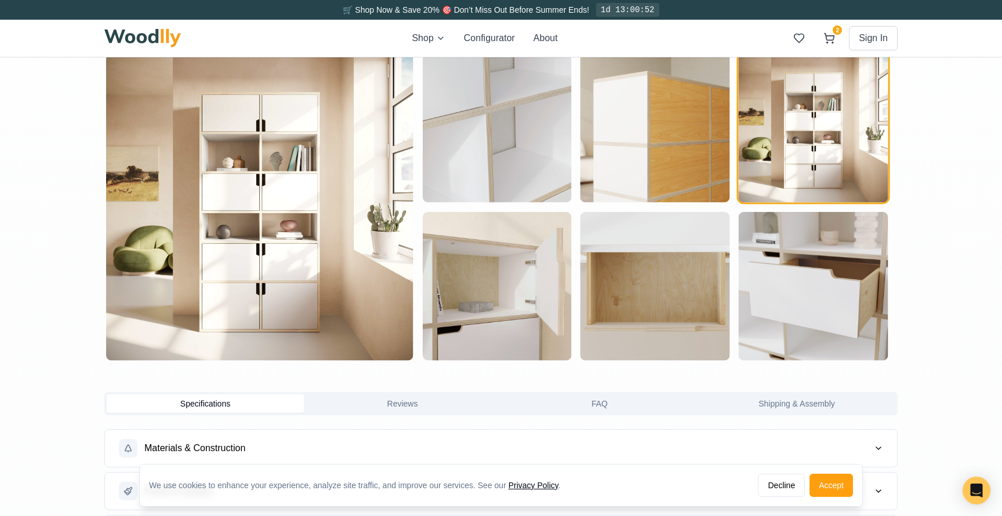
scroll to position [611, 0]
